Goal: Task Accomplishment & Management: Use online tool/utility

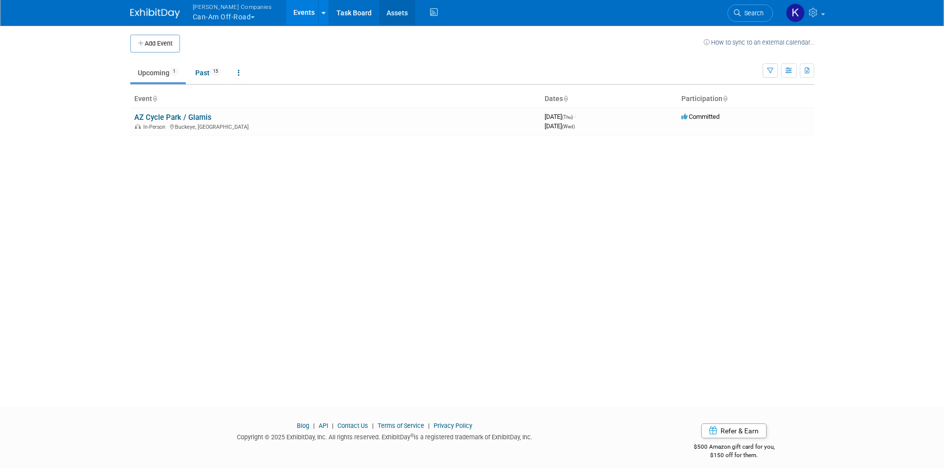
click at [379, 17] on link "Assets" at bounding box center [397, 12] width 36 height 25
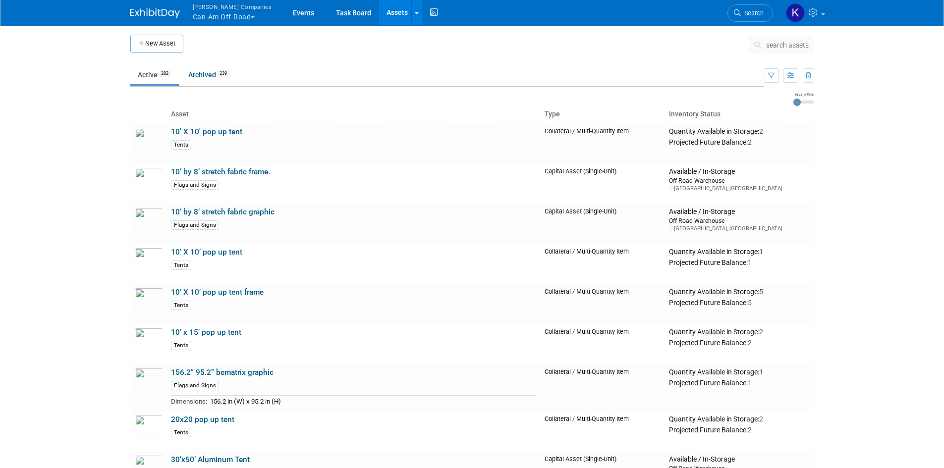
click at [787, 47] on span "search assets" at bounding box center [787, 45] width 43 height 8
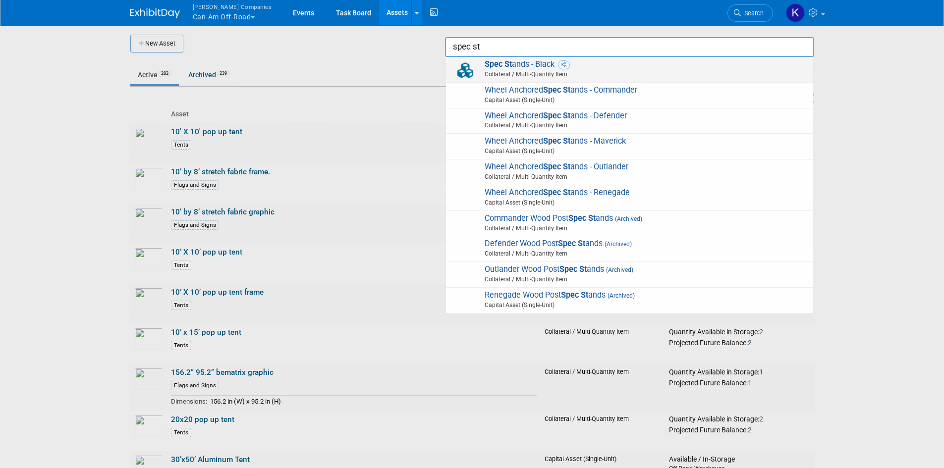
click at [533, 65] on span "Spec St ands - Black Collateral / Multi-Quantity Item" at bounding box center [629, 69] width 357 height 20
type input "Spec Stands - Black"
